Goal: Transaction & Acquisition: Purchase product/service

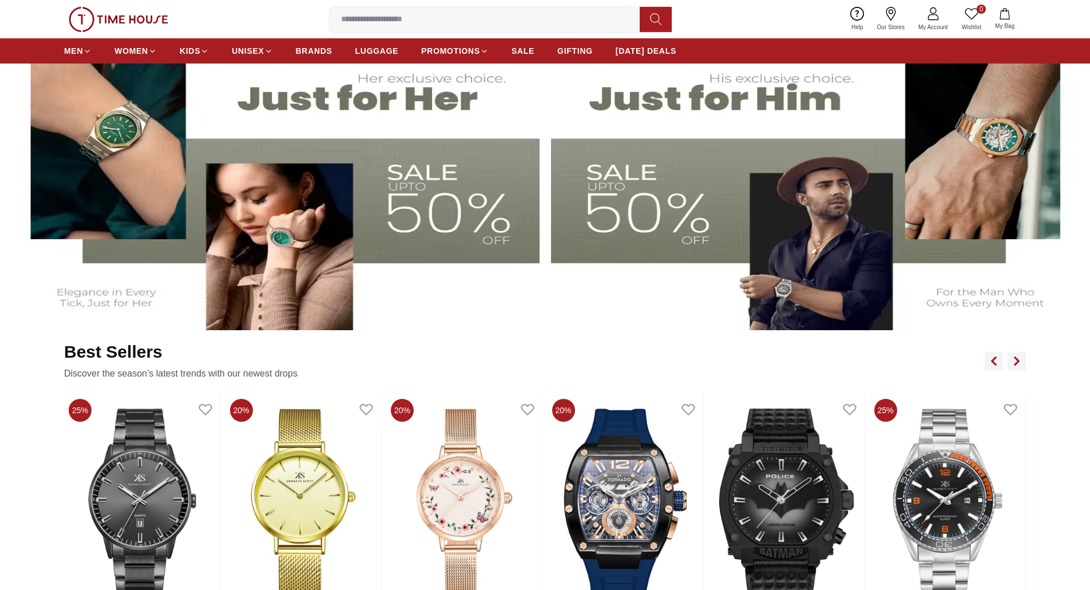
scroll to position [1032, 0]
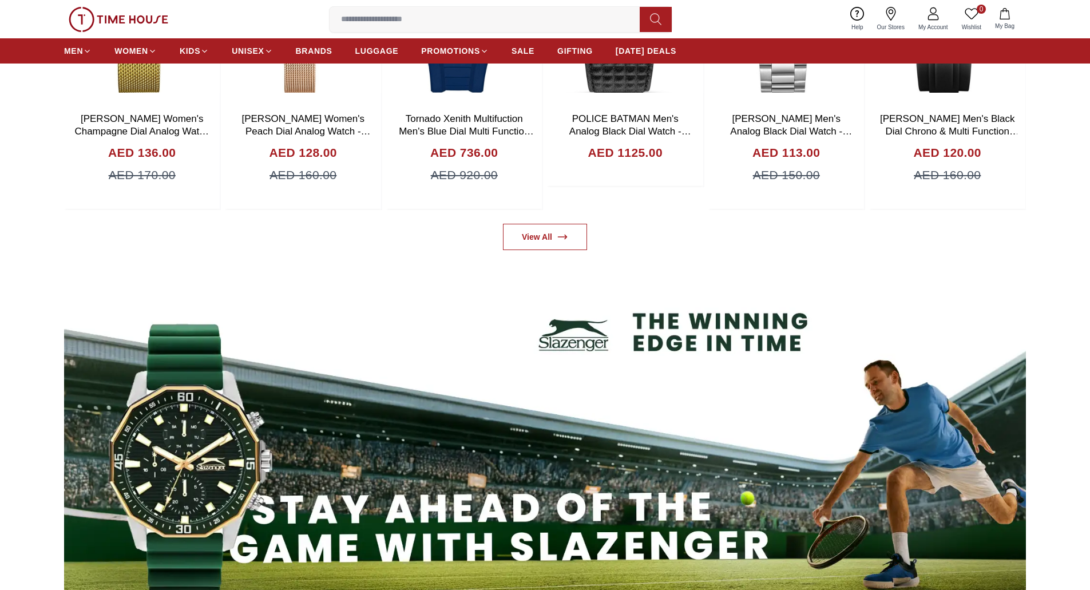
click at [1064, 315] on section at bounding box center [545, 441] width 1090 height 360
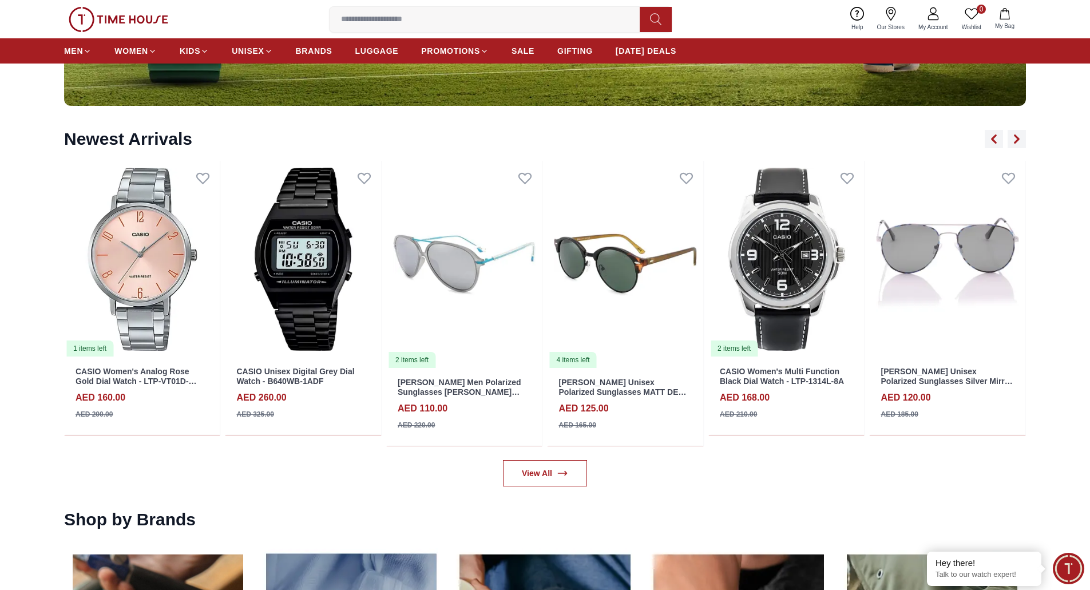
scroll to position [2064, 0]
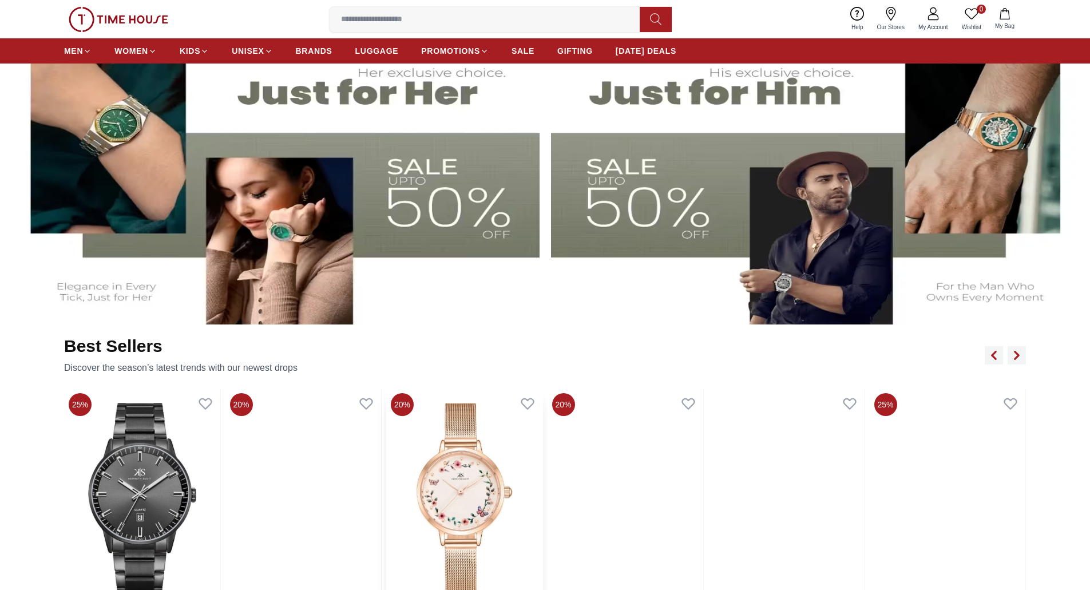
scroll to position [686, 0]
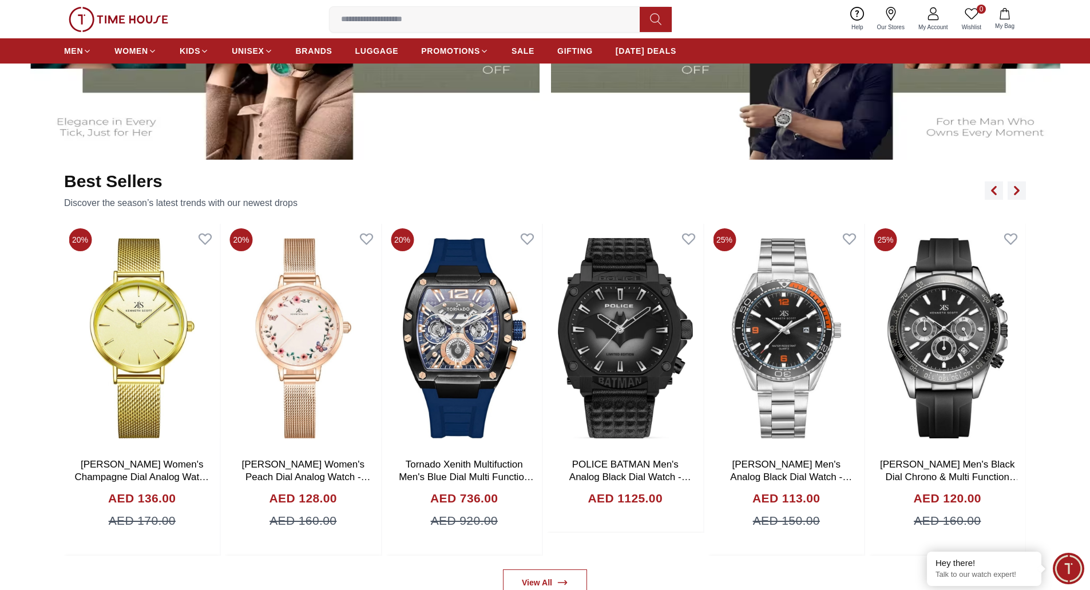
click at [473, 557] on section "Best Sellers Discover the season’s latest trends with our newest drops 25% Kenn…" at bounding box center [545, 383] width 1090 height 424
click at [475, 540] on div "Add to cart" at bounding box center [464, 543] width 88 height 16
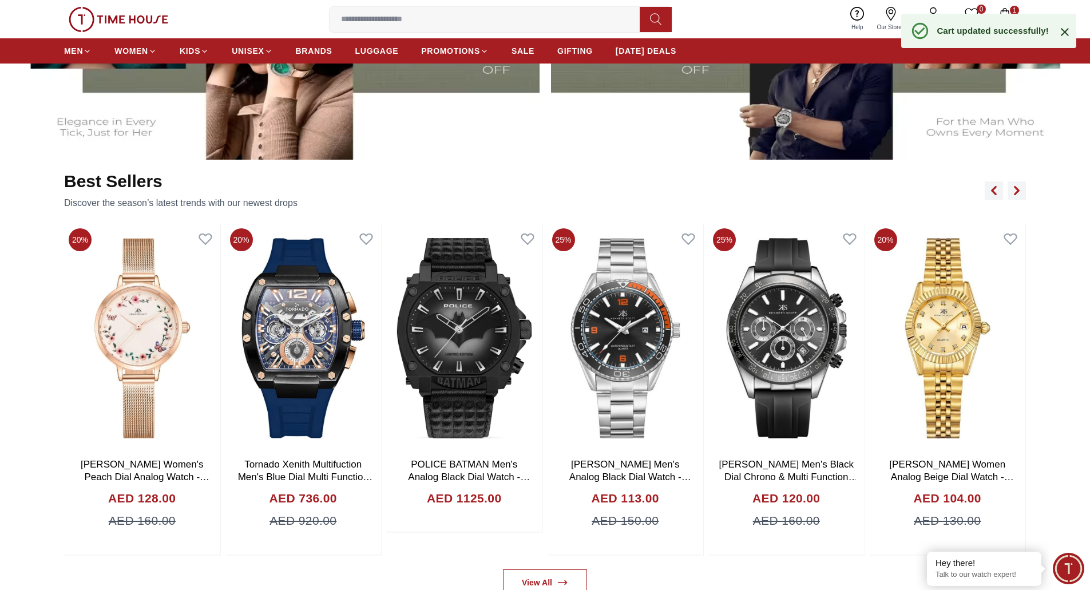
click at [1009, 9] on icon "button" at bounding box center [1004, 13] width 11 height 11
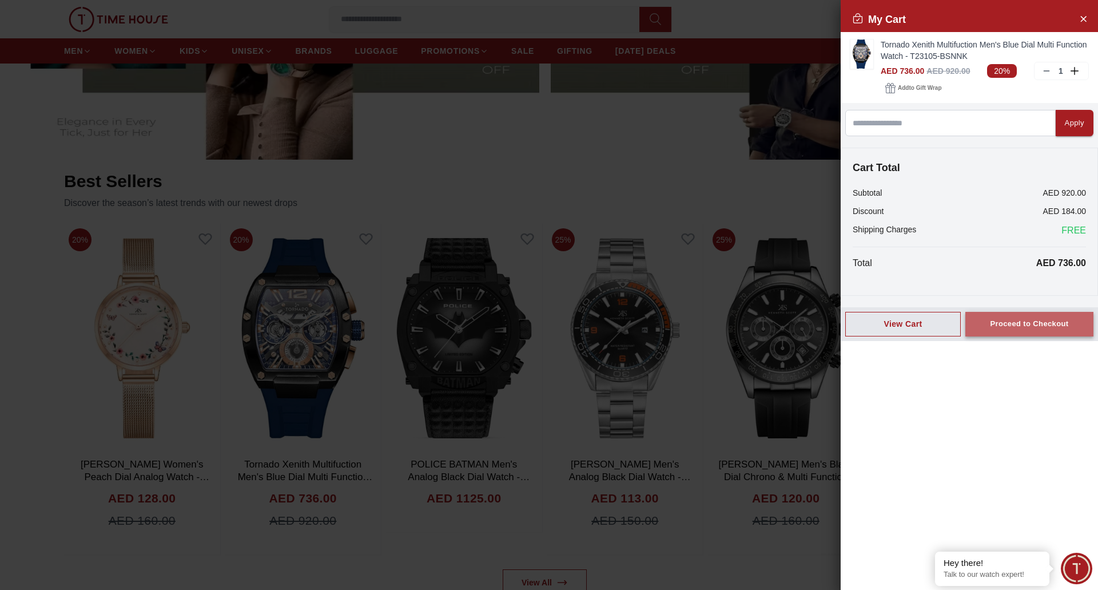
click at [1001, 322] on div "Proceed to Checkout" at bounding box center [1029, 323] width 78 height 13
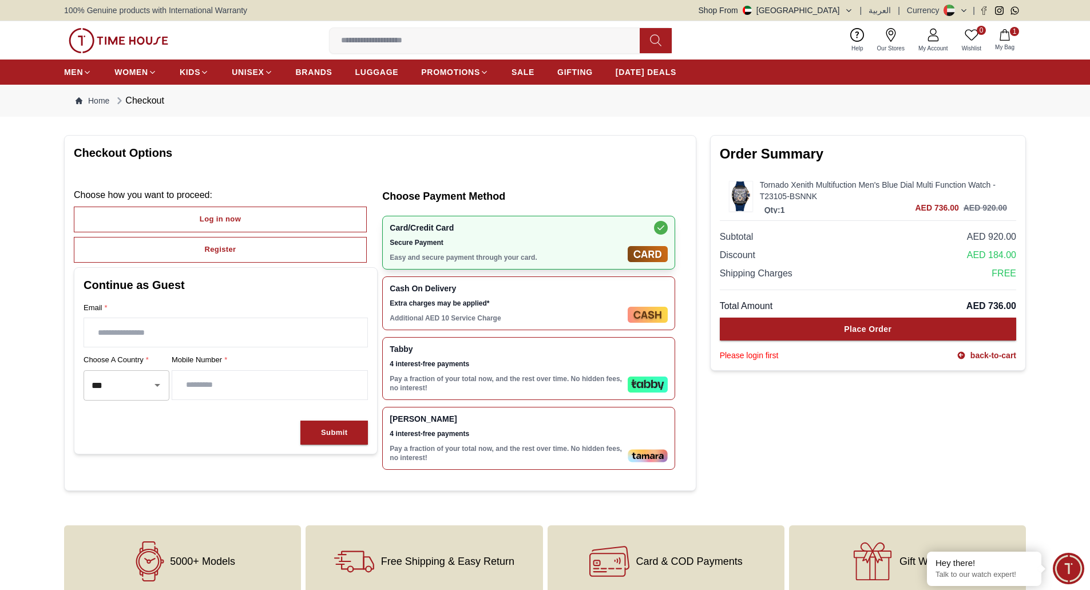
click at [237, 341] on input "text" at bounding box center [225, 332] width 283 height 29
type input "**********"
click at [345, 431] on div "Submit" at bounding box center [334, 432] width 26 height 13
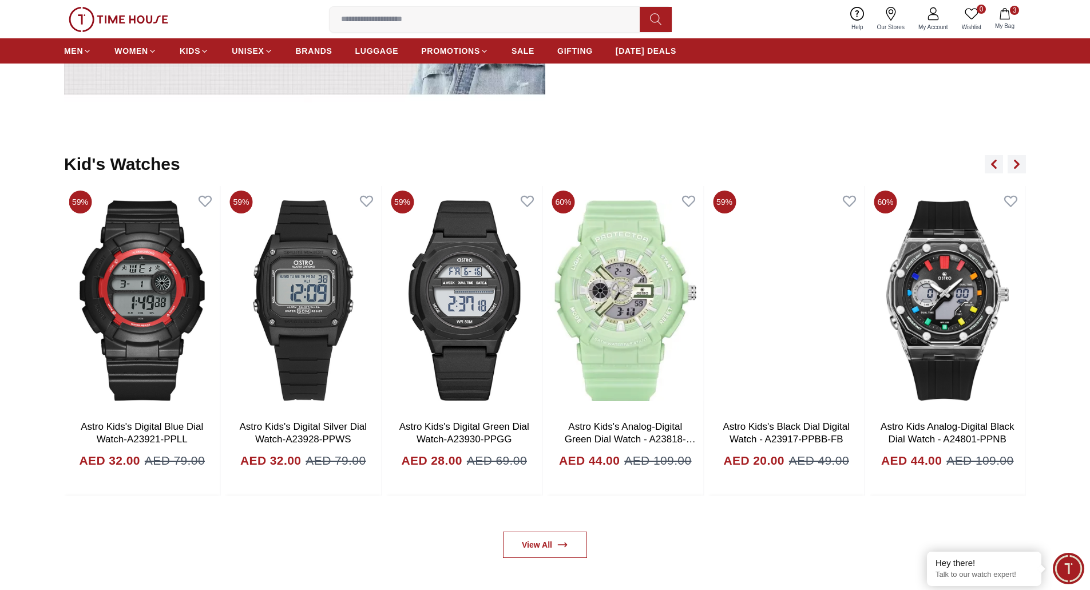
scroll to position [3317, 0]
